Goal: Entertainment & Leisure: Consume media (video, audio)

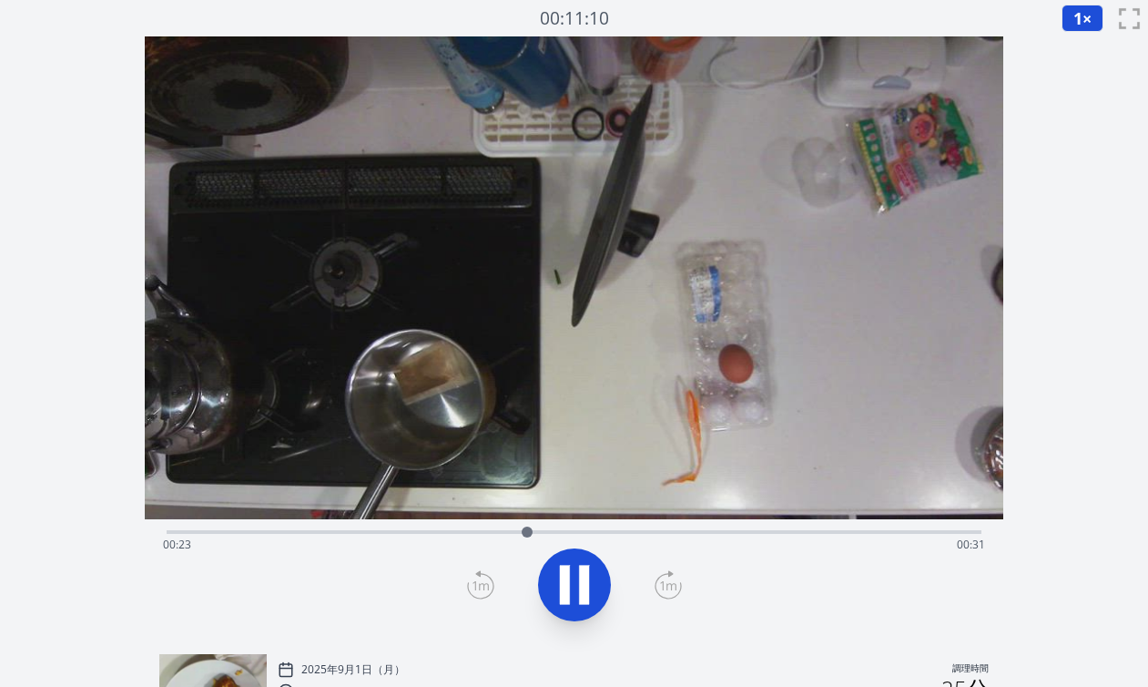
click at [594, 531] on div "経過時間: 00:23 残り時間: 00:31" at bounding box center [574, 544] width 822 height 29
click at [615, 536] on div "経過時間: 00:37 残り時間: 00:17" at bounding box center [574, 544] width 822 height 29
click at [630, 534] on div "経過時間: 00:49 残り時間: 00:05" at bounding box center [574, 544] width 822 height 29
click at [1074, 13] on font "1" at bounding box center [1078, 18] width 9 height 22
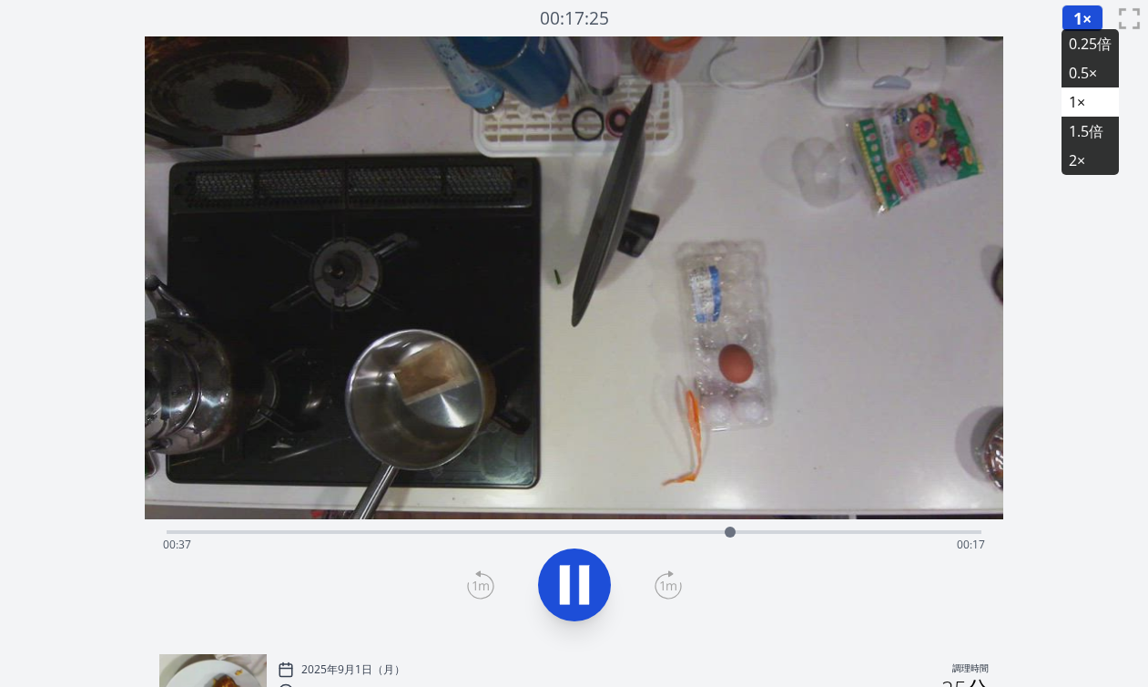
click at [1070, 46] on font "0.25倍" at bounding box center [1090, 44] width 43 height 20
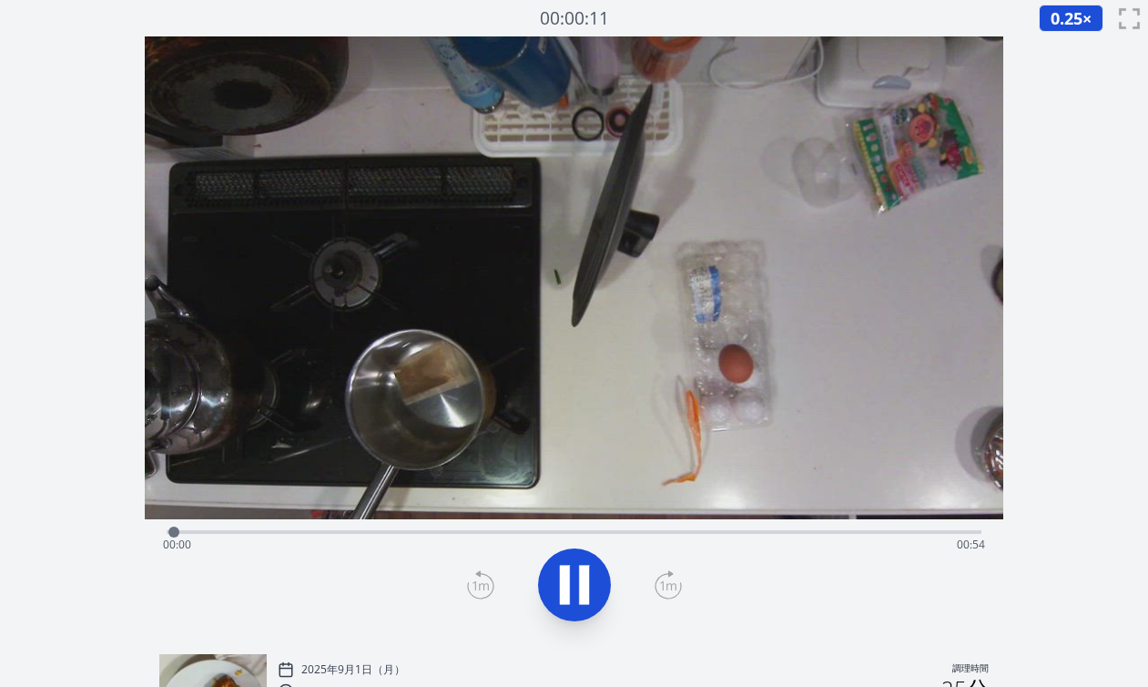
click at [709, 532] on div "経過時間: 00:00 残り時間: 00:54" at bounding box center [574, 544] width 822 height 29
click at [791, 536] on div "経過時間: 00:35 残り時間: 00:18" at bounding box center [574, 544] width 822 height 29
click at [867, 537] on div "経過時間: 00:41 残り時間: 00:13" at bounding box center [574, 544] width 822 height 29
click at [924, 532] on div "経過時間: 00:46 残り時間: 00:08" at bounding box center [574, 544] width 822 height 29
click at [900, 532] on div "経過時間: 00:50 残り時間: 00:04" at bounding box center [574, 544] width 822 height 29
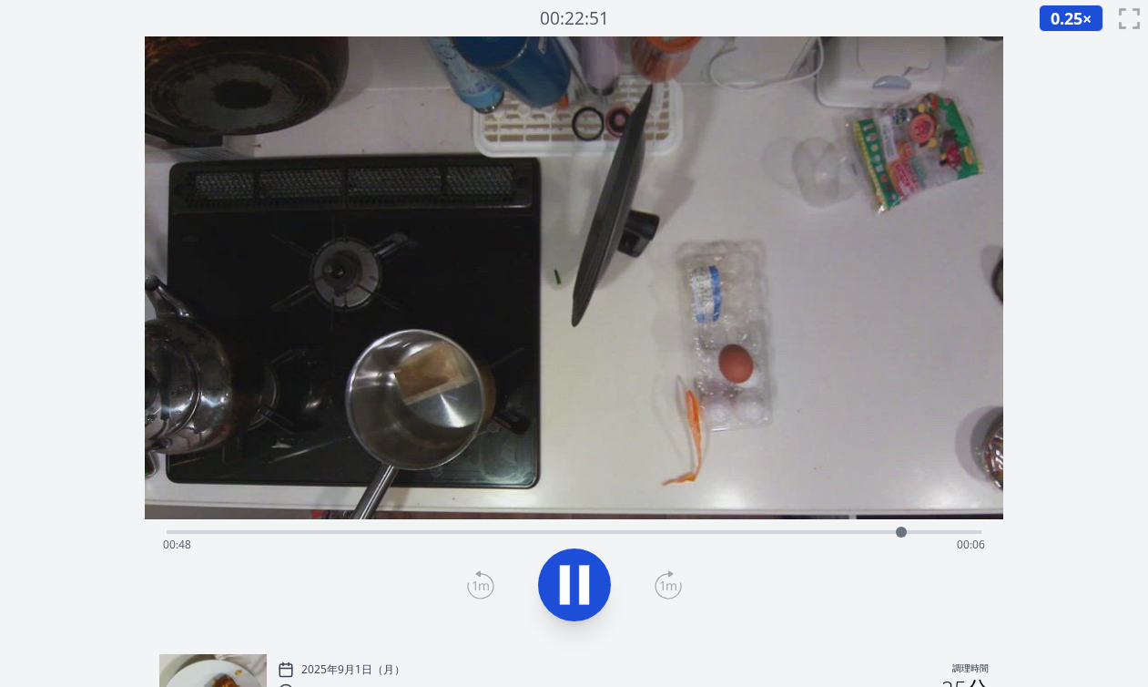
click at [873, 533] on div "経過時間: 00:48 残り時間: 00:06" at bounding box center [574, 544] width 822 height 29
